Goal: Find specific page/section: Find specific page/section

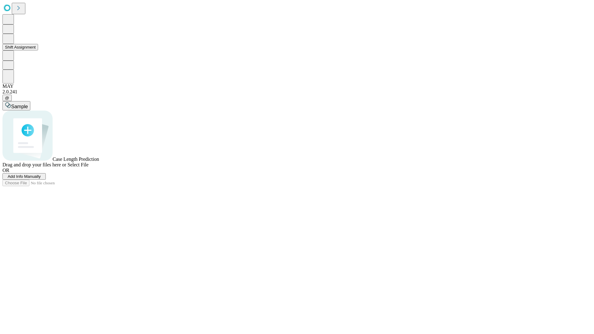
click at [38, 50] on button "Shift Assignment" at bounding box center [20, 47] width 36 height 6
